Goal: Transaction & Acquisition: Purchase product/service

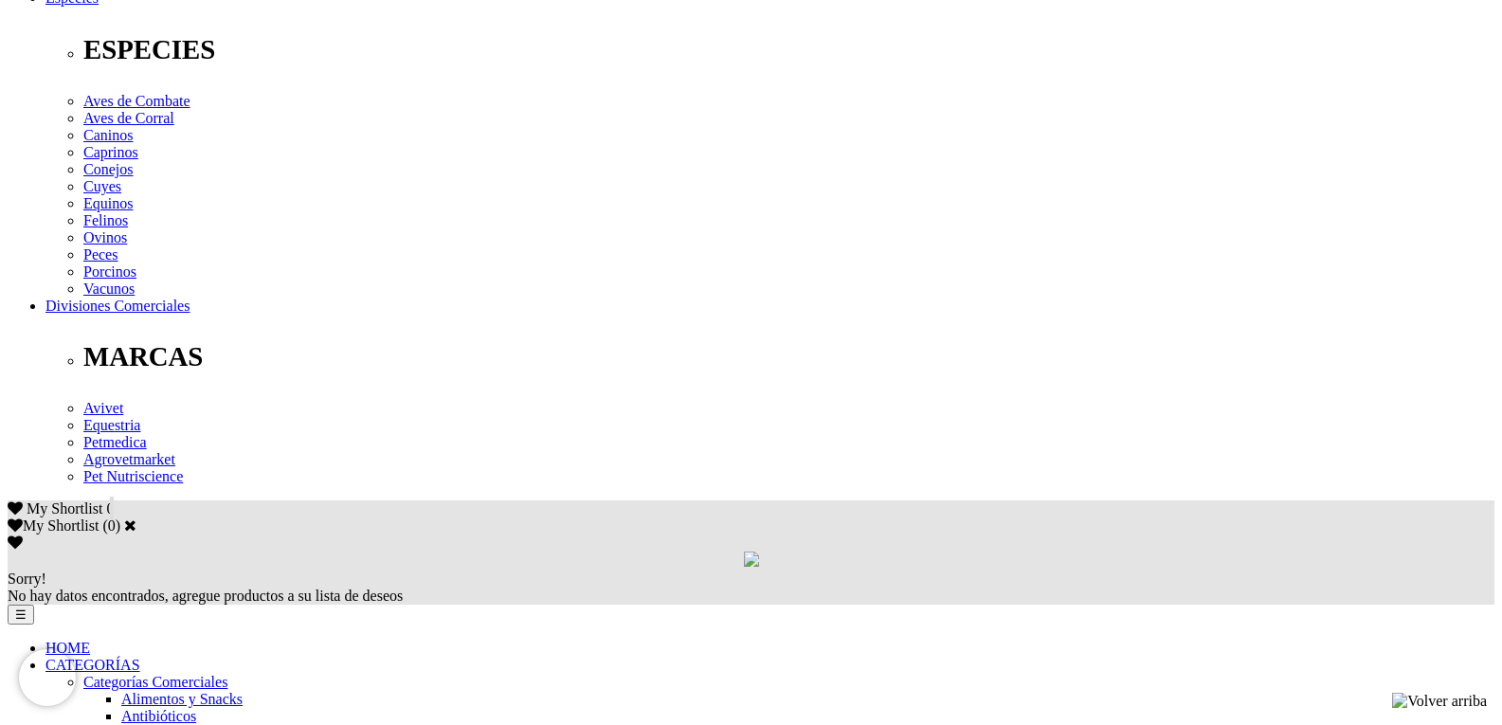
scroll to position [758, 0]
